Goal: Task Accomplishment & Management: Use online tool/utility

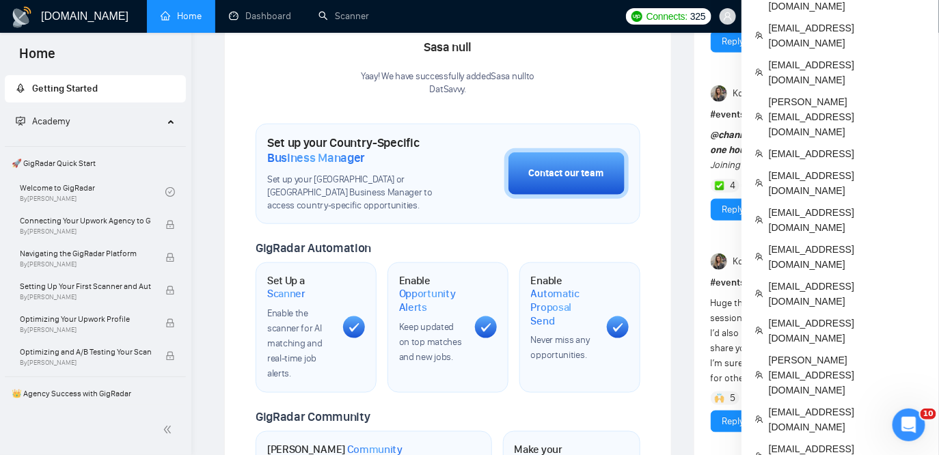
scroll to position [400, 0]
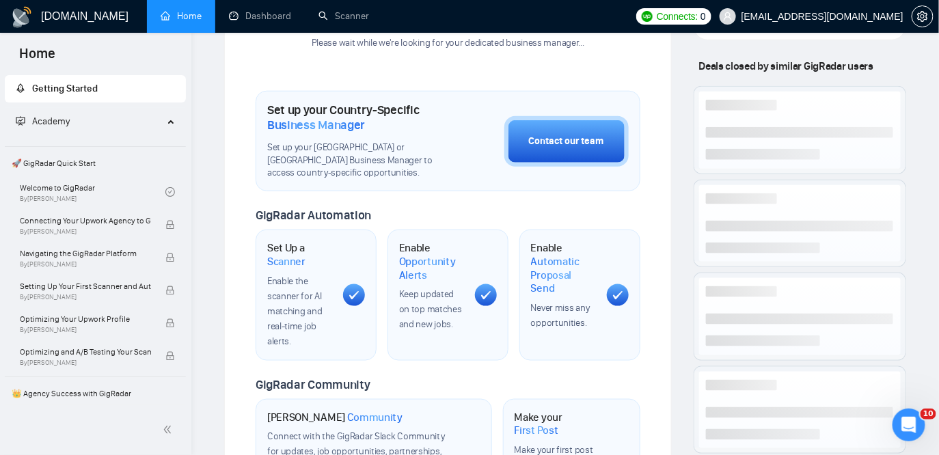
click at [340, 35] on div "Please wait while we're looking for your dedicated business manager..." at bounding box center [447, 24] width 289 height 51
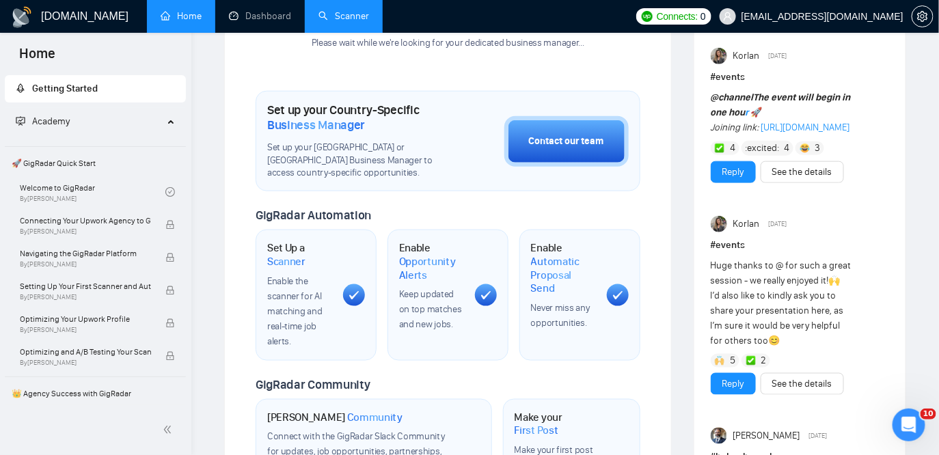
click at [331, 10] on link "Scanner" at bounding box center [343, 16] width 51 height 12
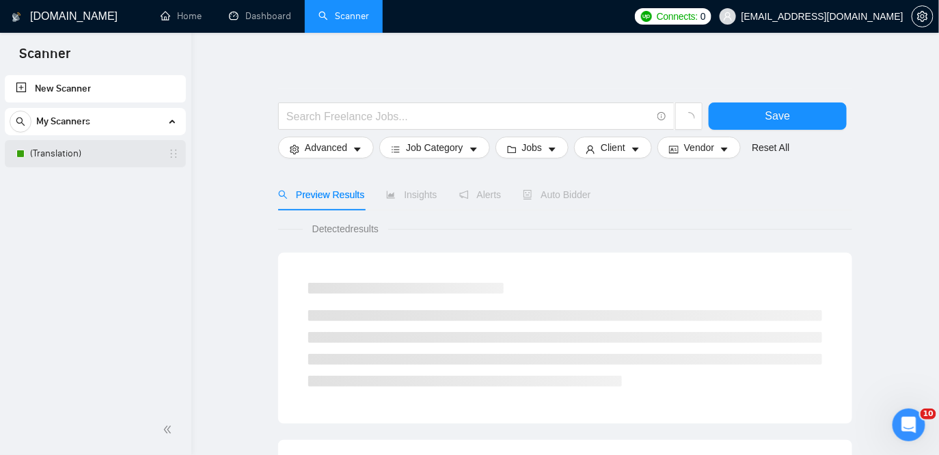
click at [79, 157] on link "(Translation)" at bounding box center [95, 153] width 130 height 27
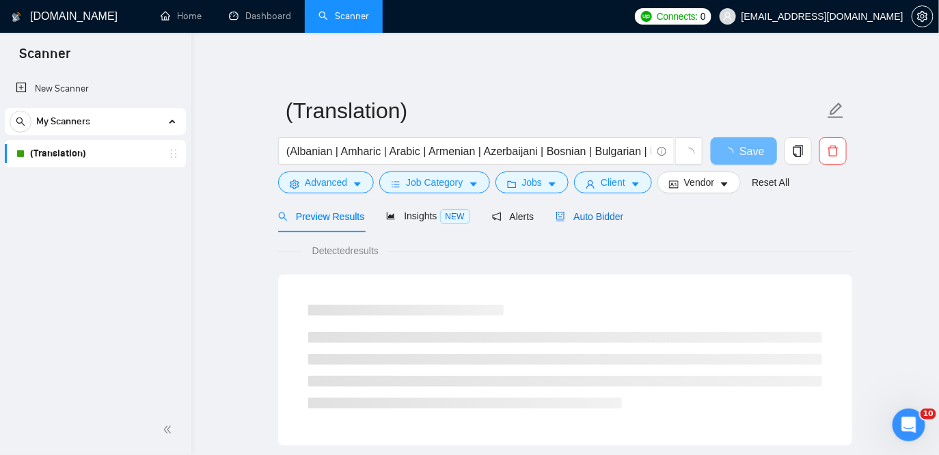
click at [604, 222] on div "Auto Bidder" at bounding box center [590, 216] width 68 height 15
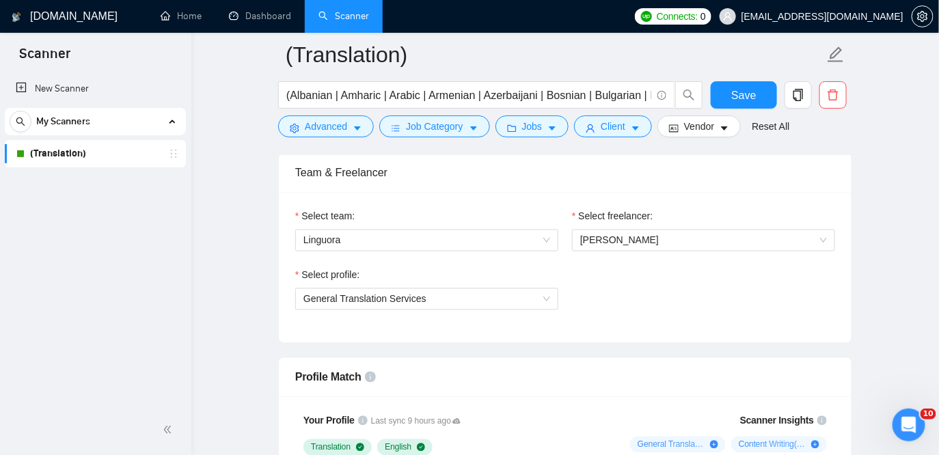
scroll to position [692, 0]
